Goal: Task Accomplishment & Management: Manage account settings

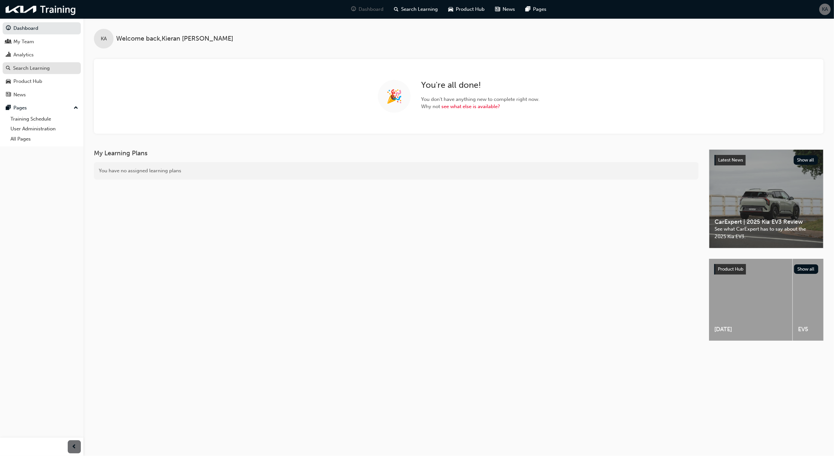
click at [54, 64] on div "Search Learning" at bounding box center [42, 68] width 72 height 8
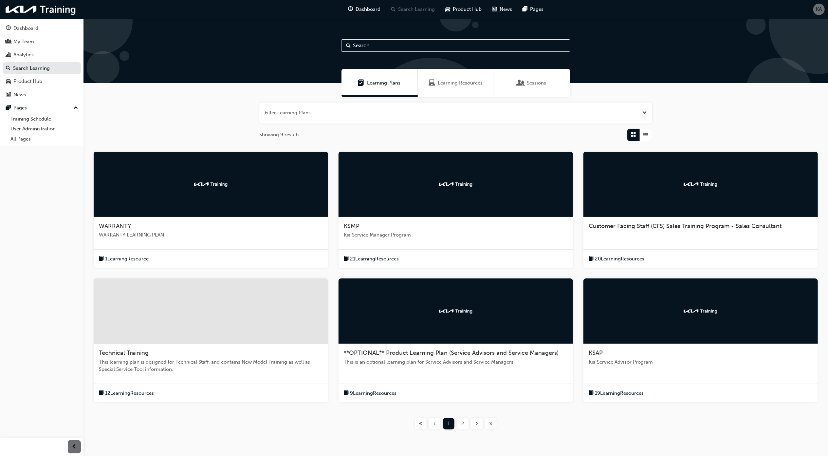
click at [224, 181] on img at bounding box center [211, 184] width 36 height 7
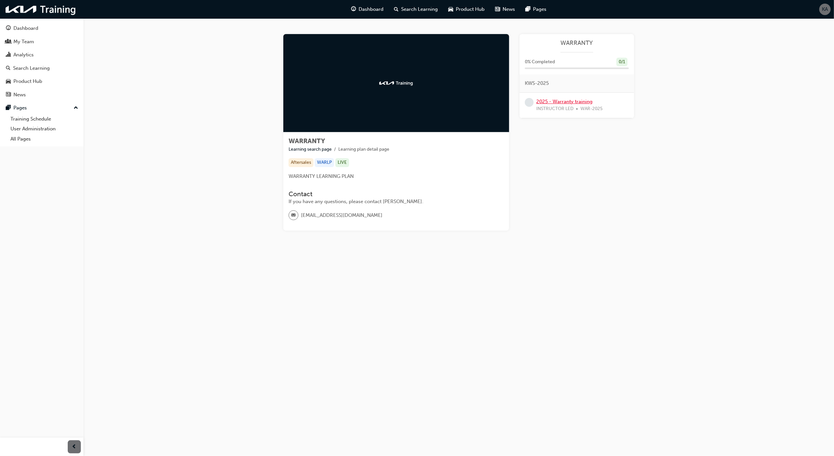
click at [572, 101] on link "2025 - Warranty training" at bounding box center [564, 101] width 56 height 6
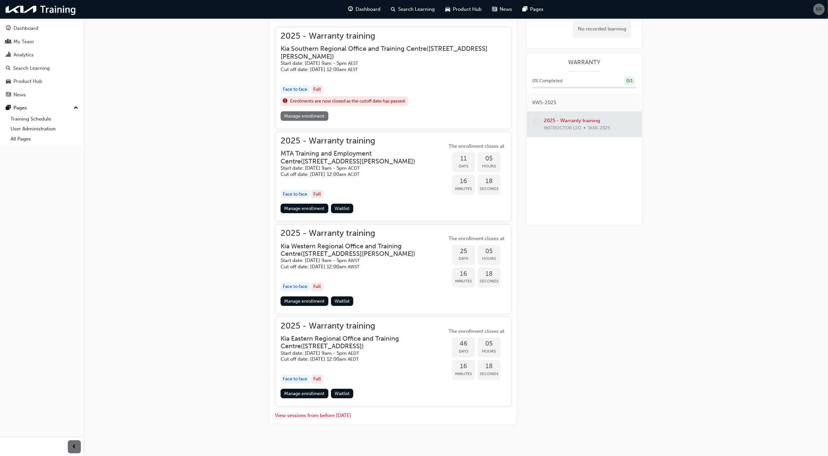
scroll to position [298, 0]
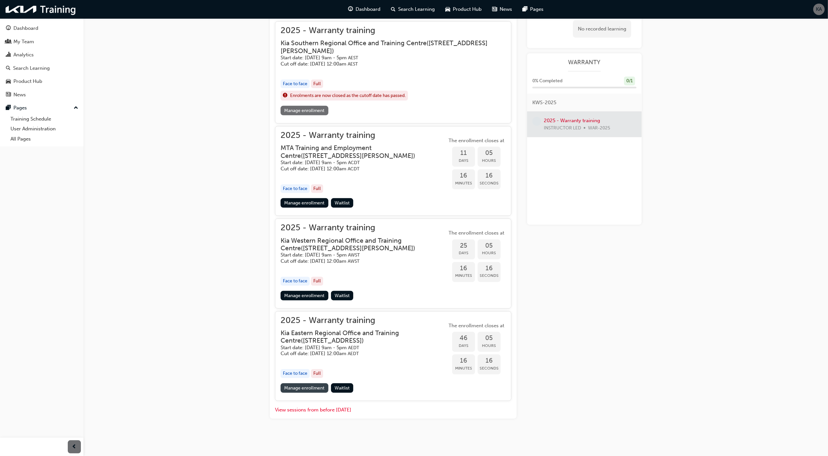
click at [298, 385] on link "Manage enrollment" at bounding box center [304, 387] width 48 height 9
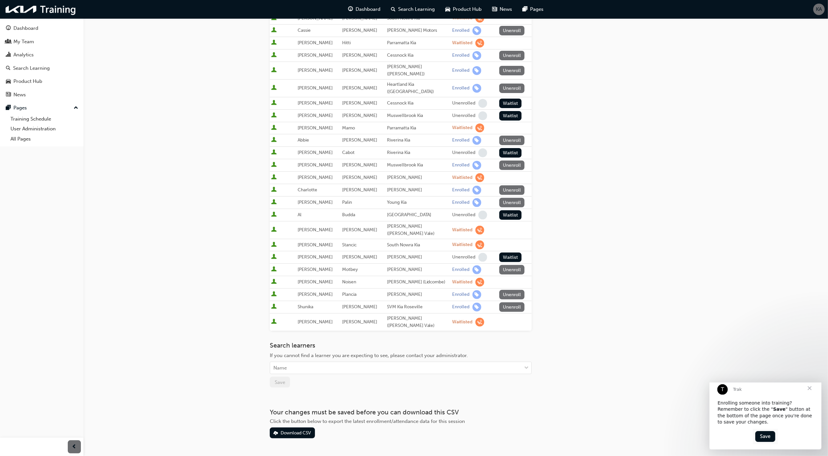
scroll to position [152, 0]
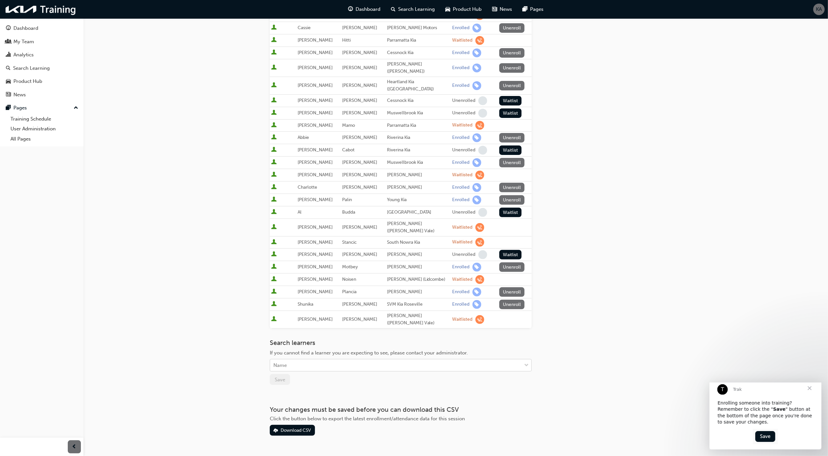
click at [299, 359] on div "Name" at bounding box center [395, 364] width 251 height 11
click at [351, 359] on div "Name" at bounding box center [395, 364] width 251 height 11
paste input "Rumbel"
type input "Rumbel"
click at [349, 367] on div "[PERSON_NAME]" at bounding box center [401, 364] width 262 height 13
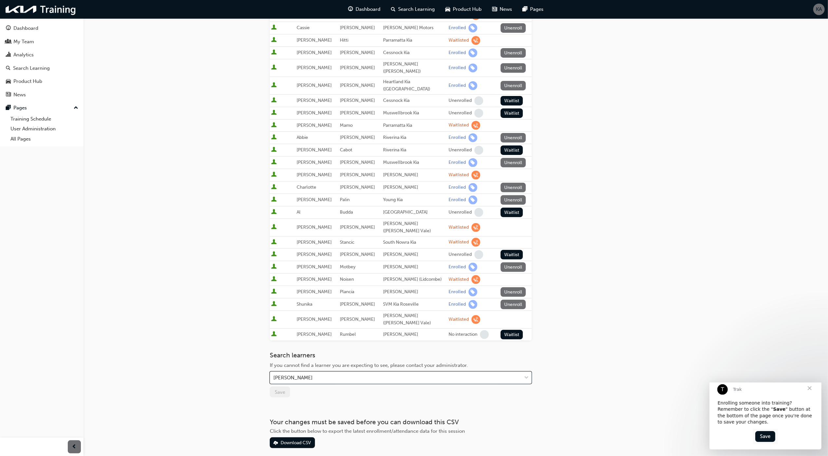
click at [517, 287] on button "Unenroll" at bounding box center [513, 291] width 26 height 9
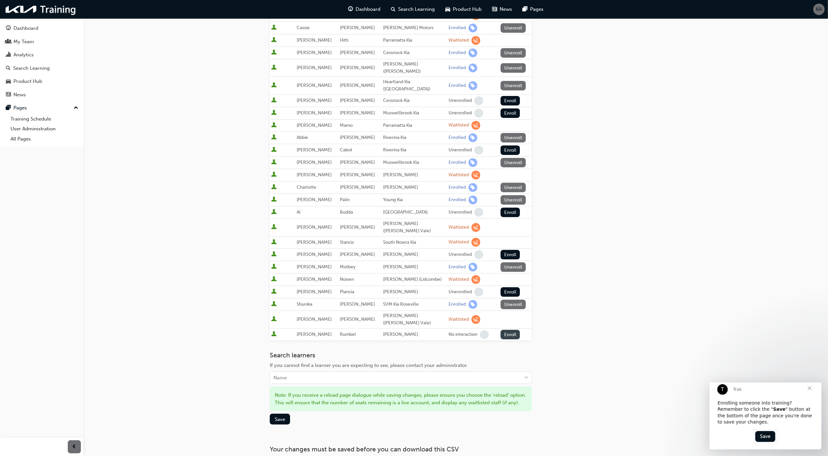
click at [507, 330] on button "Enroll" at bounding box center [510, 334] width 20 height 9
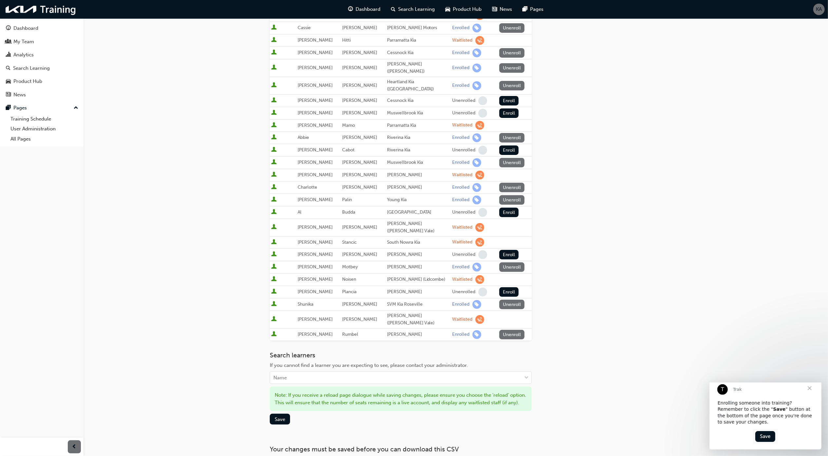
drag, startPoint x: 285, startPoint y: 407, endPoint x: 300, endPoint y: 410, distance: 15.2
click at [285, 416] on span "Save" at bounding box center [280, 419] width 10 height 6
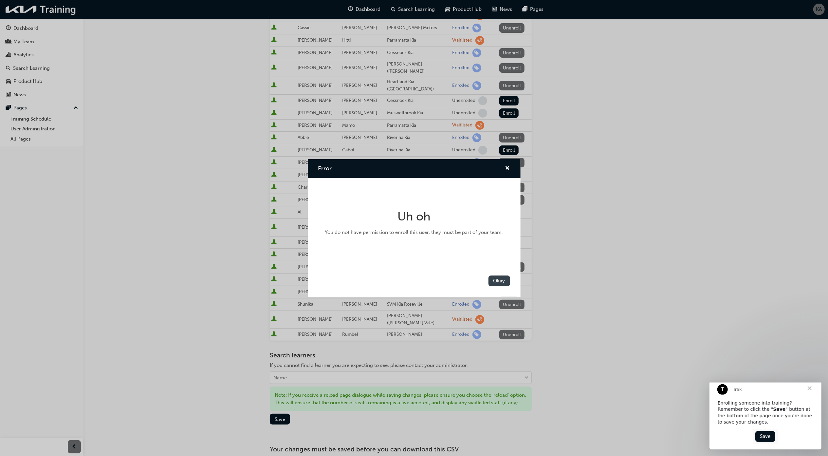
click at [497, 282] on button "Okay" at bounding box center [499, 280] width 22 height 11
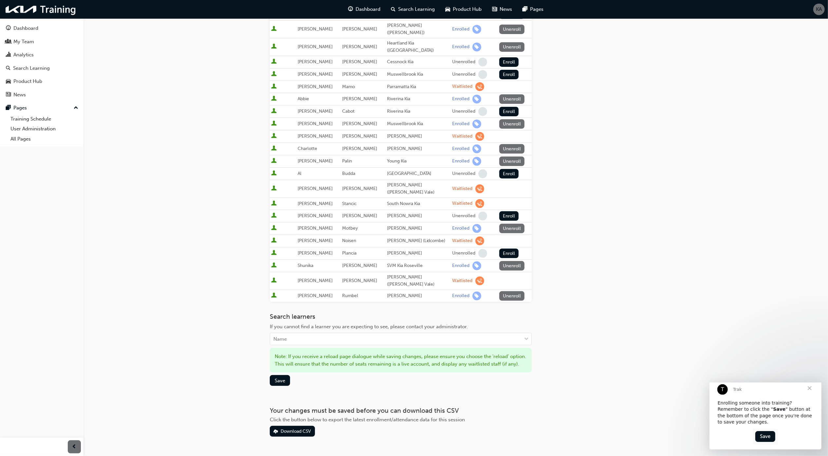
scroll to position [199, 0]
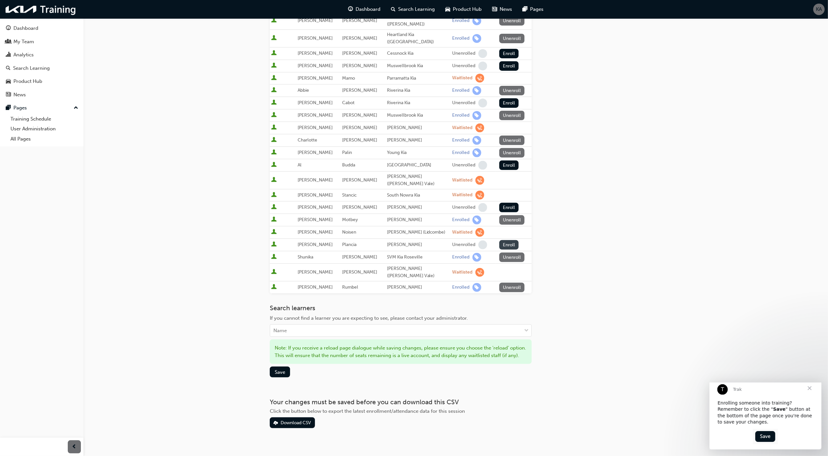
click at [501, 240] on button "Enroll" at bounding box center [509, 244] width 20 height 9
click at [279, 366] on button "Save" at bounding box center [280, 371] width 20 height 11
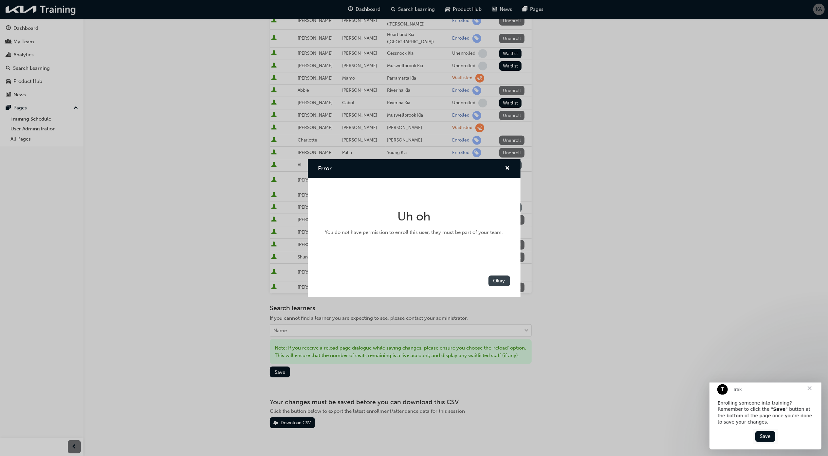
click at [495, 279] on button "Okay" at bounding box center [499, 280] width 22 height 11
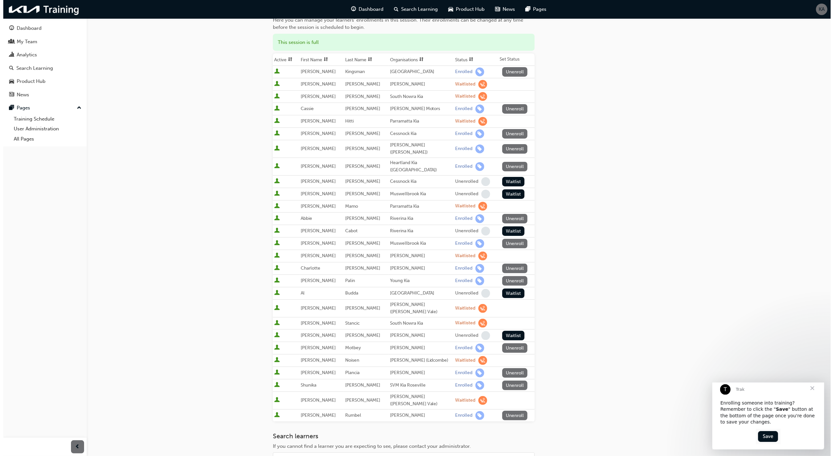
scroll to position [0, 0]
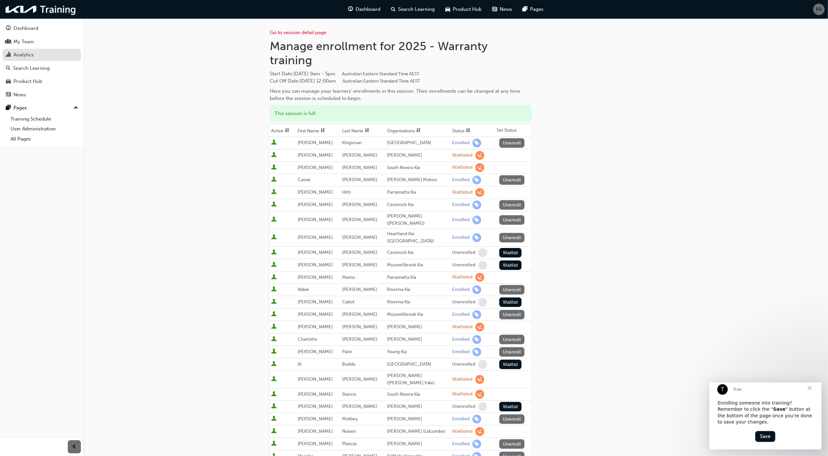
click at [40, 55] on div "Analytics" at bounding box center [42, 55] width 72 height 8
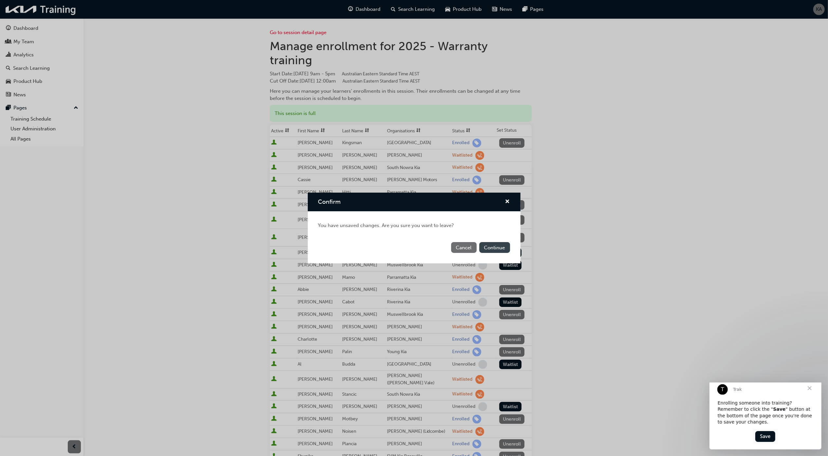
click at [483, 247] on button "Continue" at bounding box center [494, 247] width 31 height 11
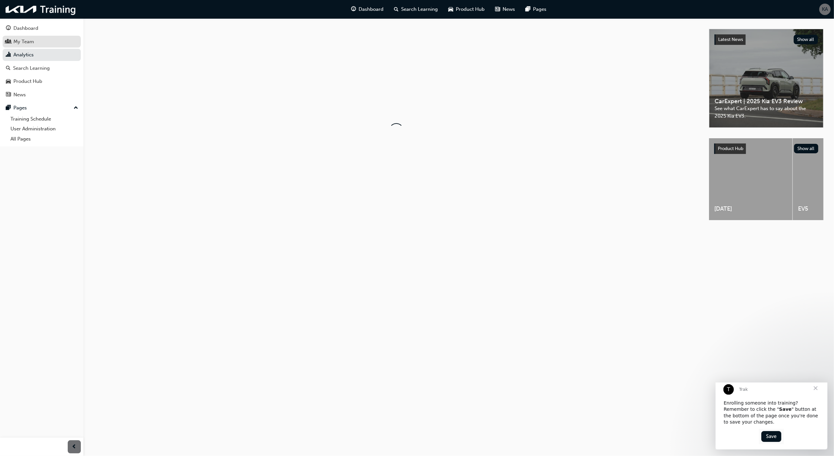
click at [33, 44] on div "My Team" at bounding box center [23, 42] width 21 height 8
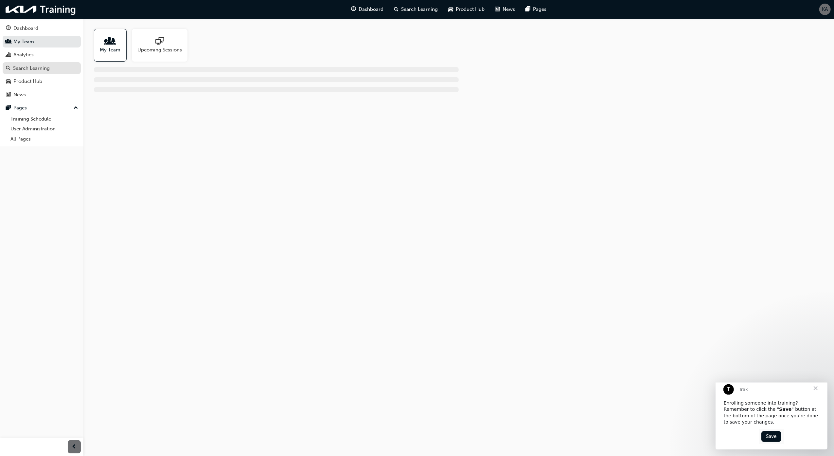
click at [59, 66] on div "Search Learning" at bounding box center [42, 68] width 72 height 8
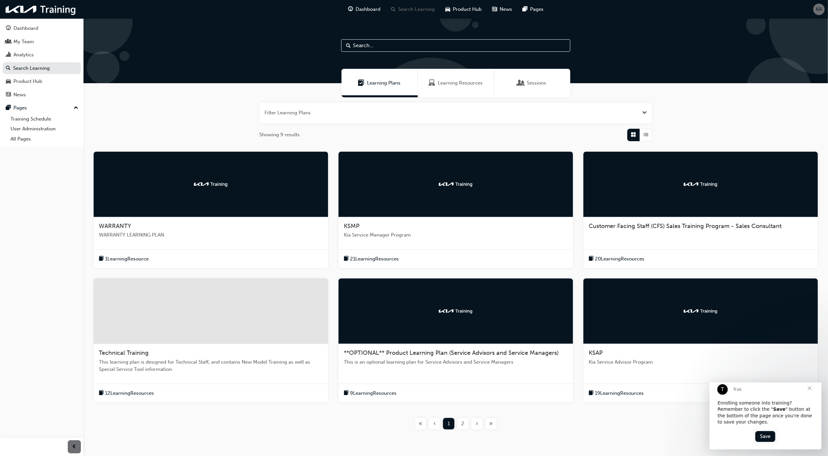
click at [271, 191] on div at bounding box center [211, 184] width 234 height 65
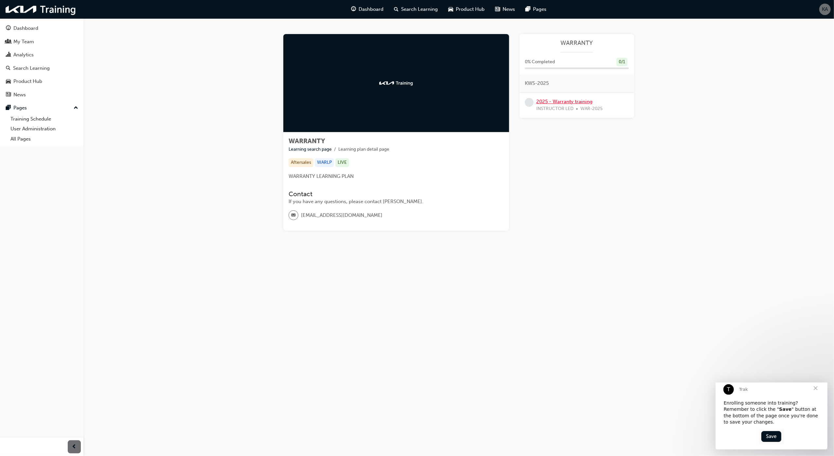
click at [555, 102] on link "2025 - Warranty training" at bounding box center [564, 101] width 56 height 6
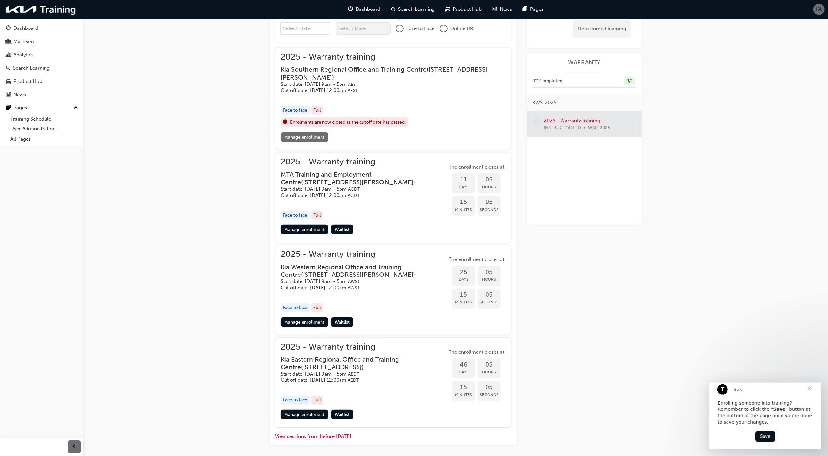
scroll to position [298, 0]
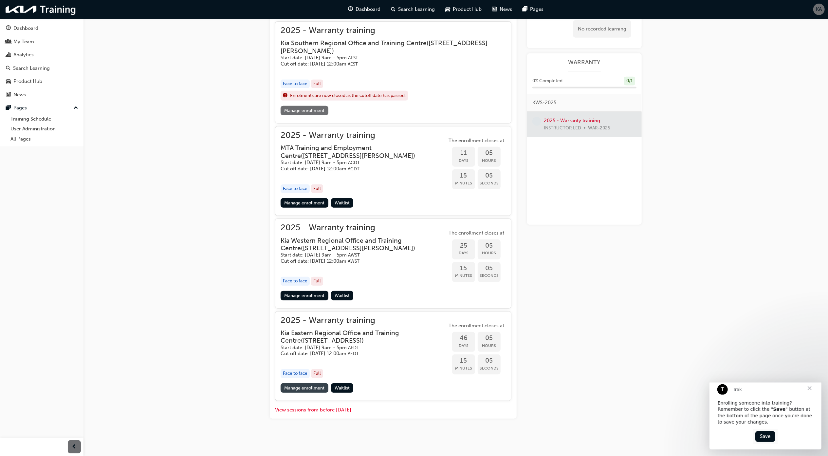
click at [305, 386] on link "Manage enrollment" at bounding box center [304, 387] width 48 height 9
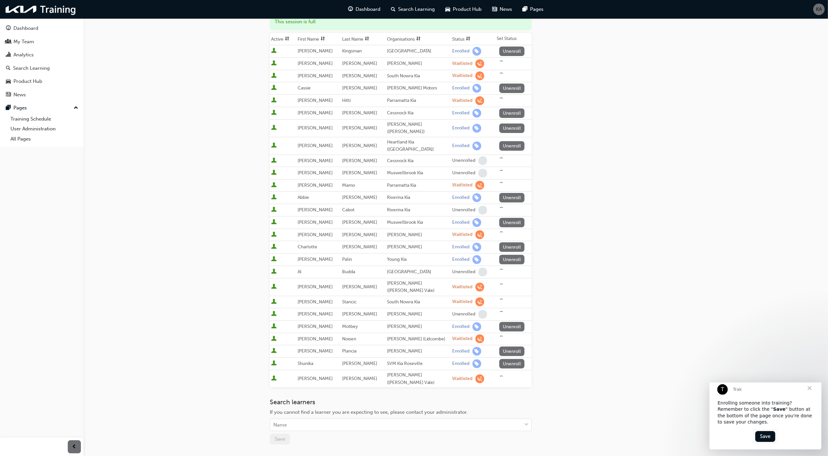
scroll to position [150, 0]
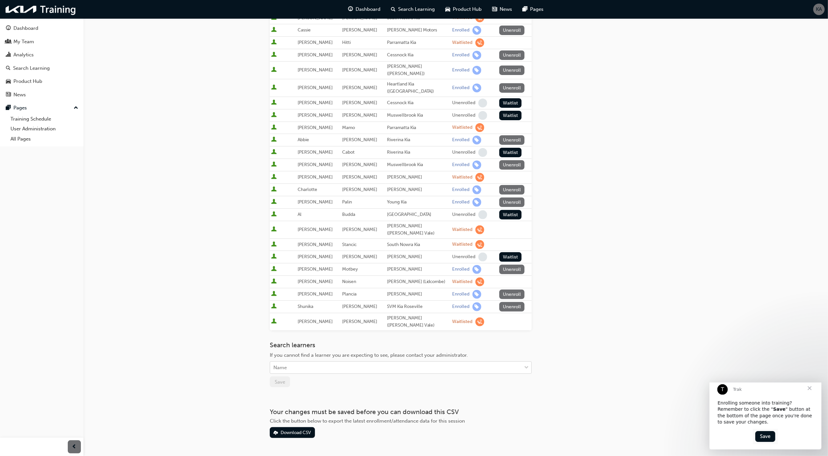
click at [296, 362] on div "Name" at bounding box center [395, 367] width 251 height 11
click at [310, 367] on span "Tara Rumbel - Maitland Kia" at bounding box center [293, 366] width 39 height 6
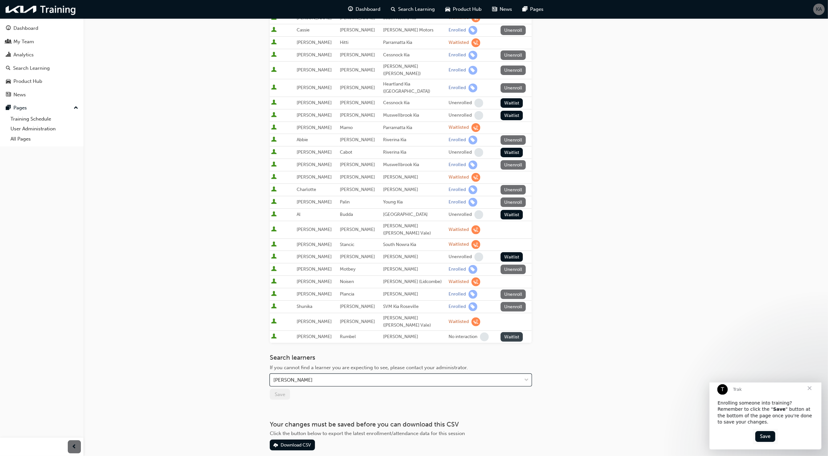
click at [503, 332] on button "Waitlist" at bounding box center [511, 336] width 23 height 9
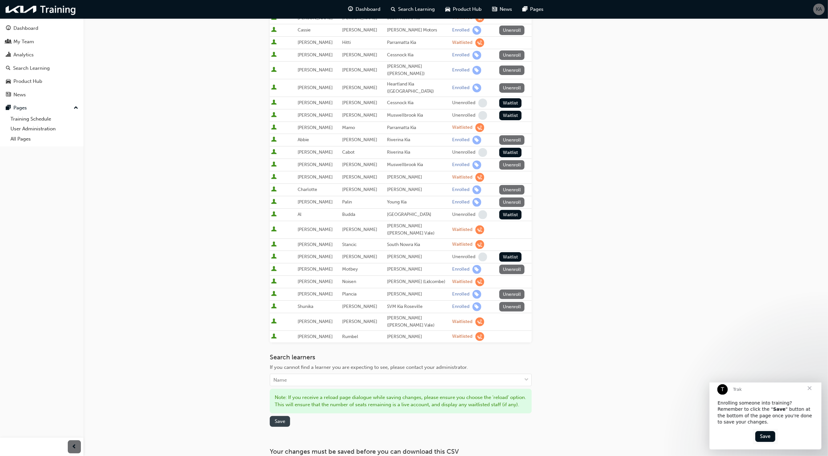
click at [275, 418] on span "Save" at bounding box center [280, 421] width 10 height 6
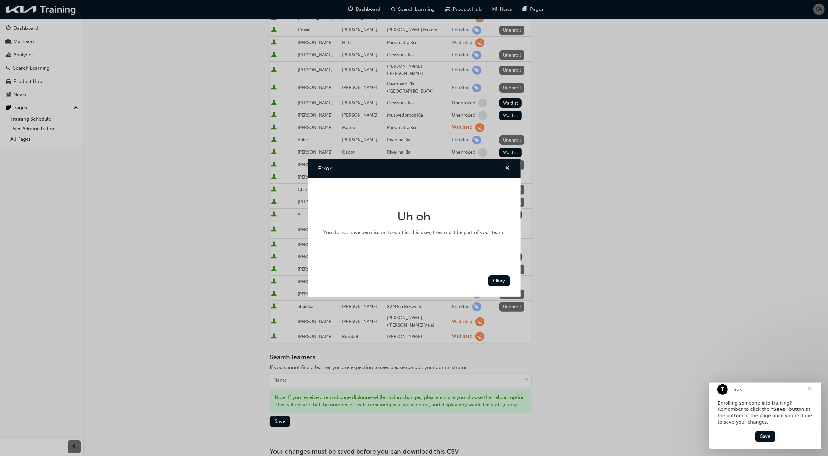
click at [507, 168] on span "cross-icon" at bounding box center [507, 169] width 5 height 6
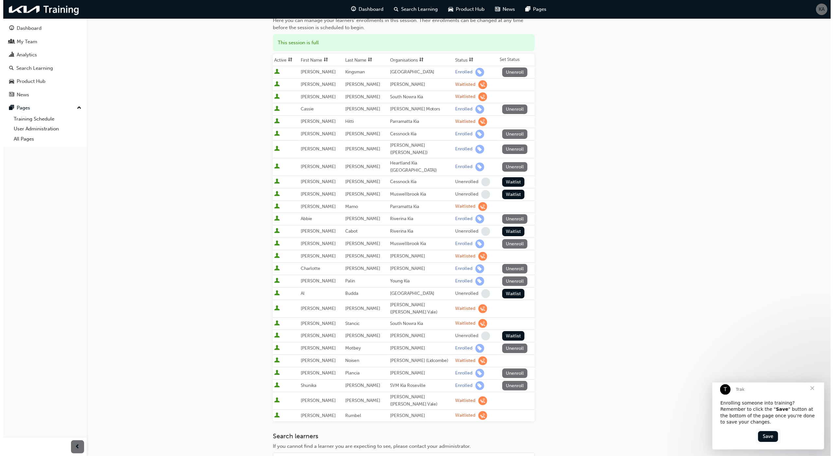
scroll to position [0, 0]
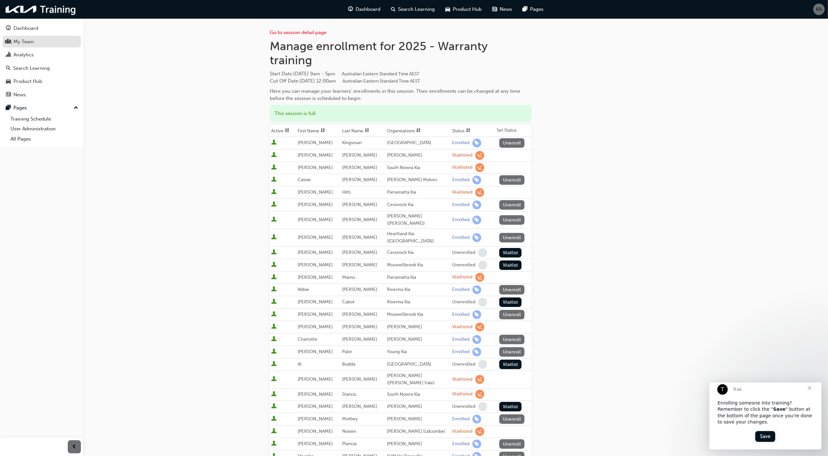
click at [50, 40] on div "My Team" at bounding box center [42, 42] width 72 height 8
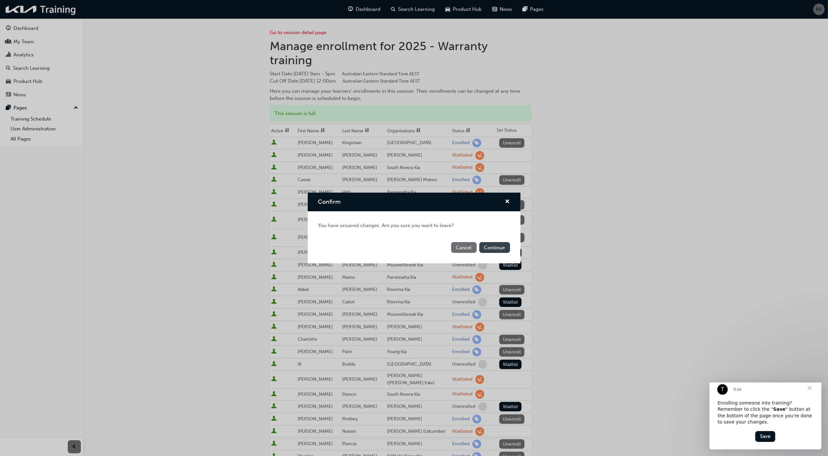
click at [483, 246] on button "Continue" at bounding box center [494, 247] width 31 height 11
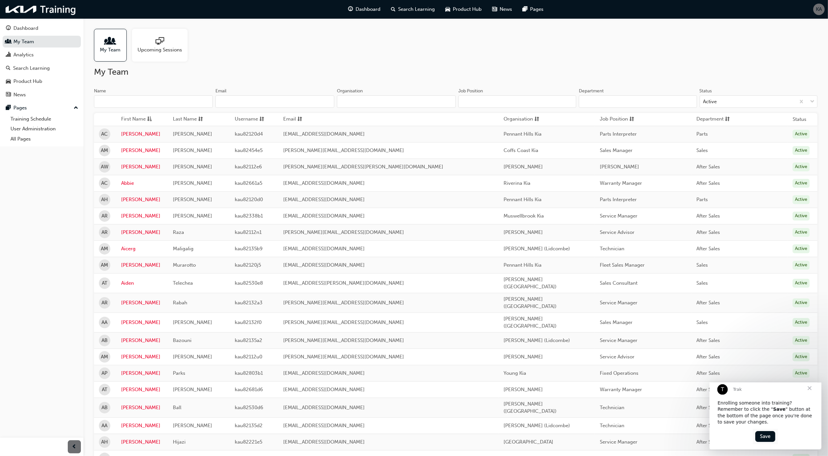
click at [162, 101] on input "Name" at bounding box center [153, 101] width 119 height 12
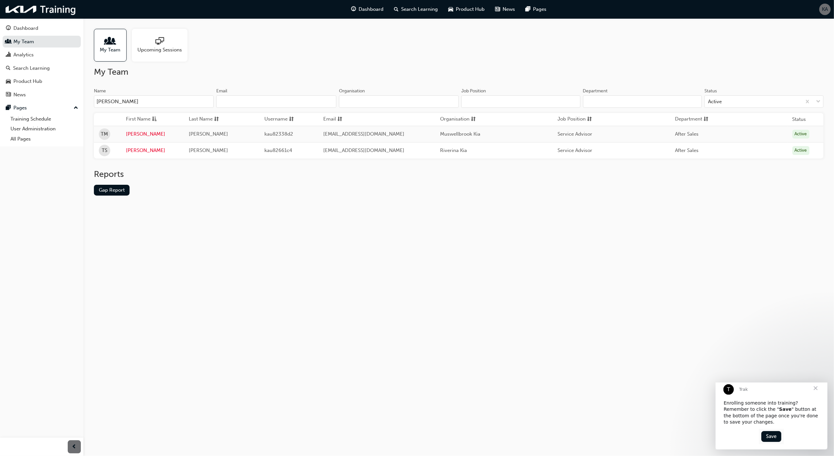
type input "tara"
click at [355, 303] on div "My Team Upcoming Sessions My Team Name tara Email Organisation Job Position Dep…" at bounding box center [417, 228] width 834 height 456
